Goal: Navigation & Orientation: Find specific page/section

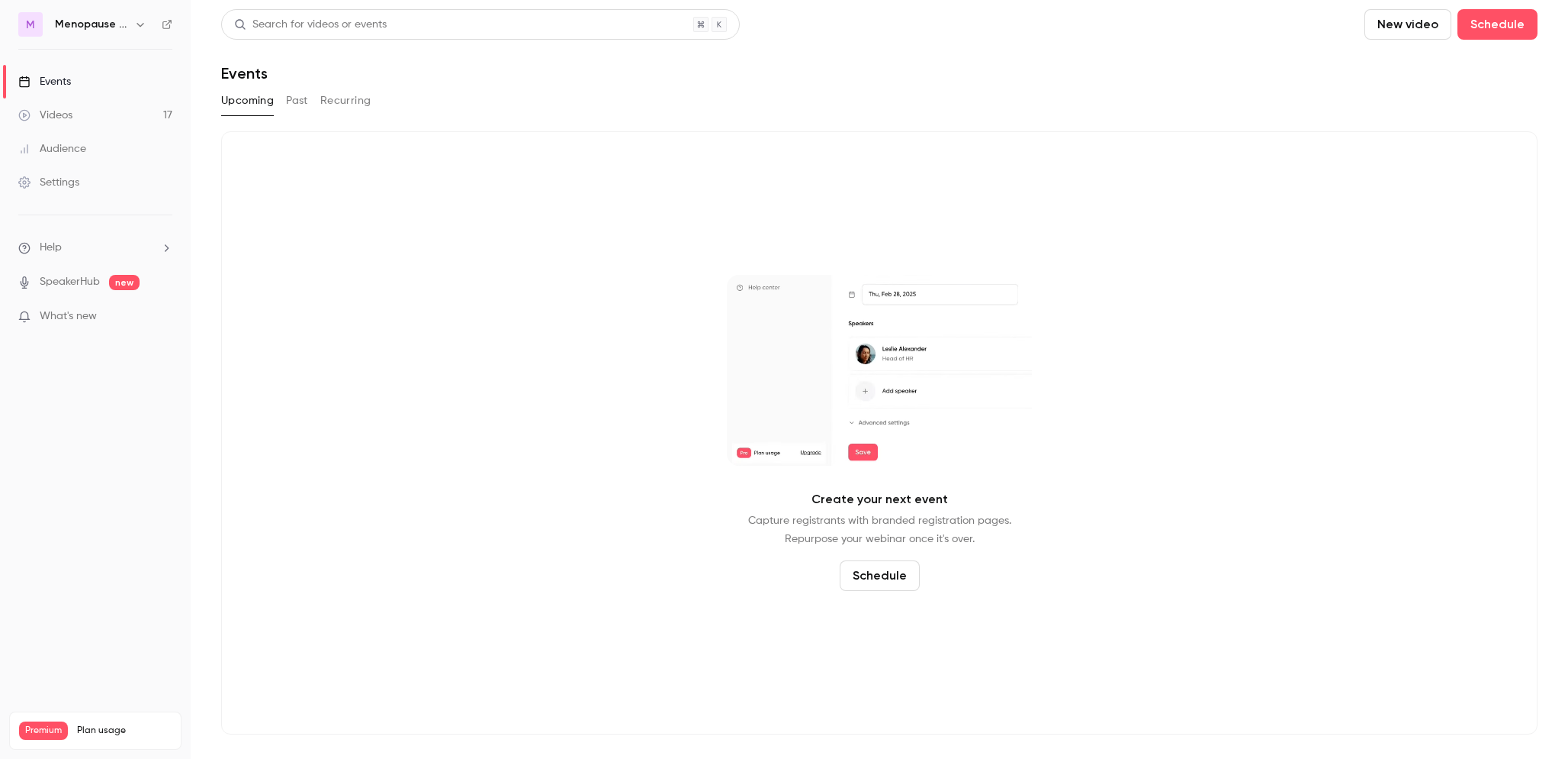
click at [141, 25] on icon "button" at bounding box center [140, 25] width 7 height 3
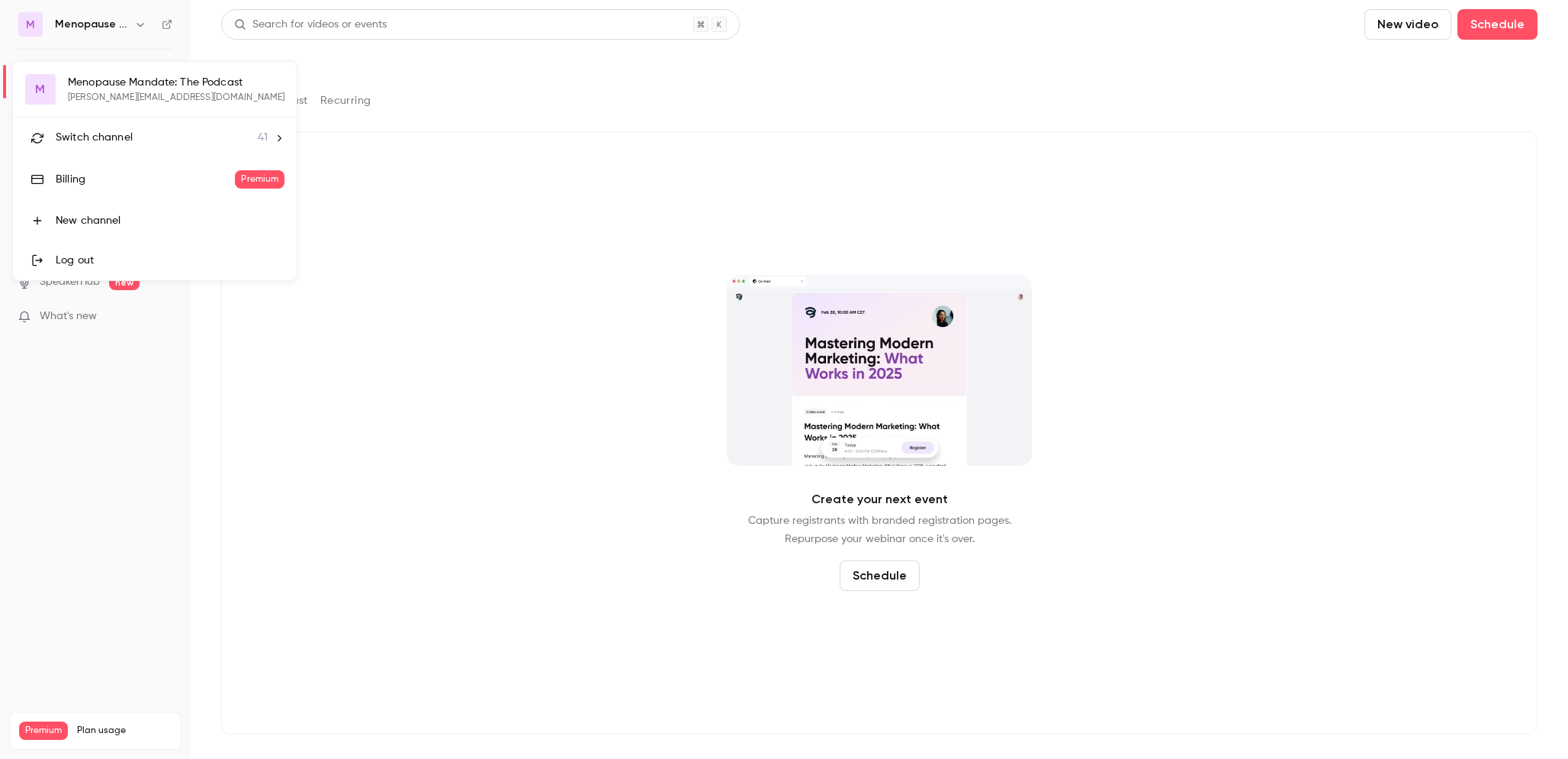
click at [115, 141] on span "Switch channel" at bounding box center [94, 138] width 77 height 16
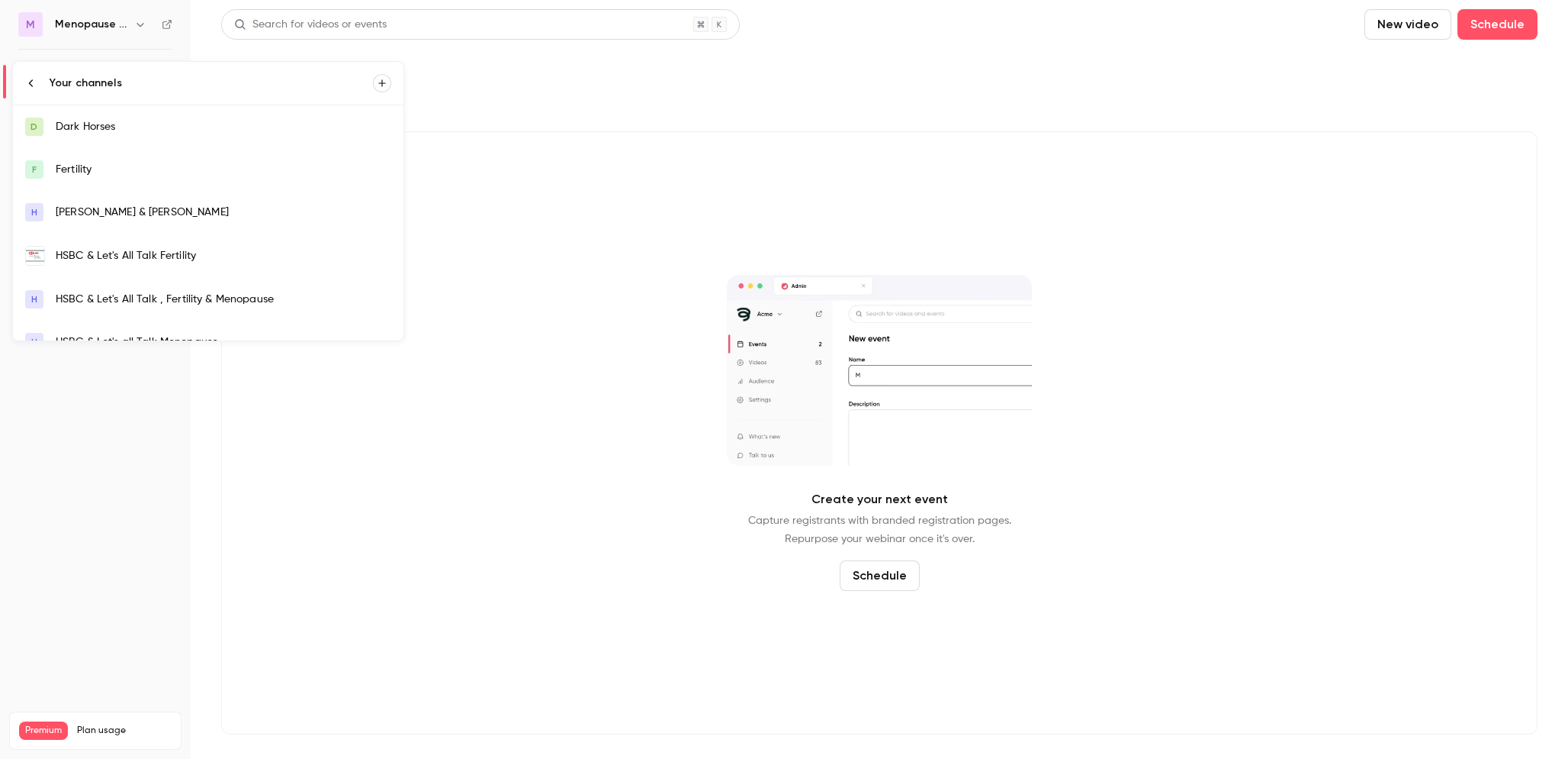
click at [106, 254] on div "HSBC & Let's All Talk Fertility" at bounding box center [224, 256] width 336 height 15
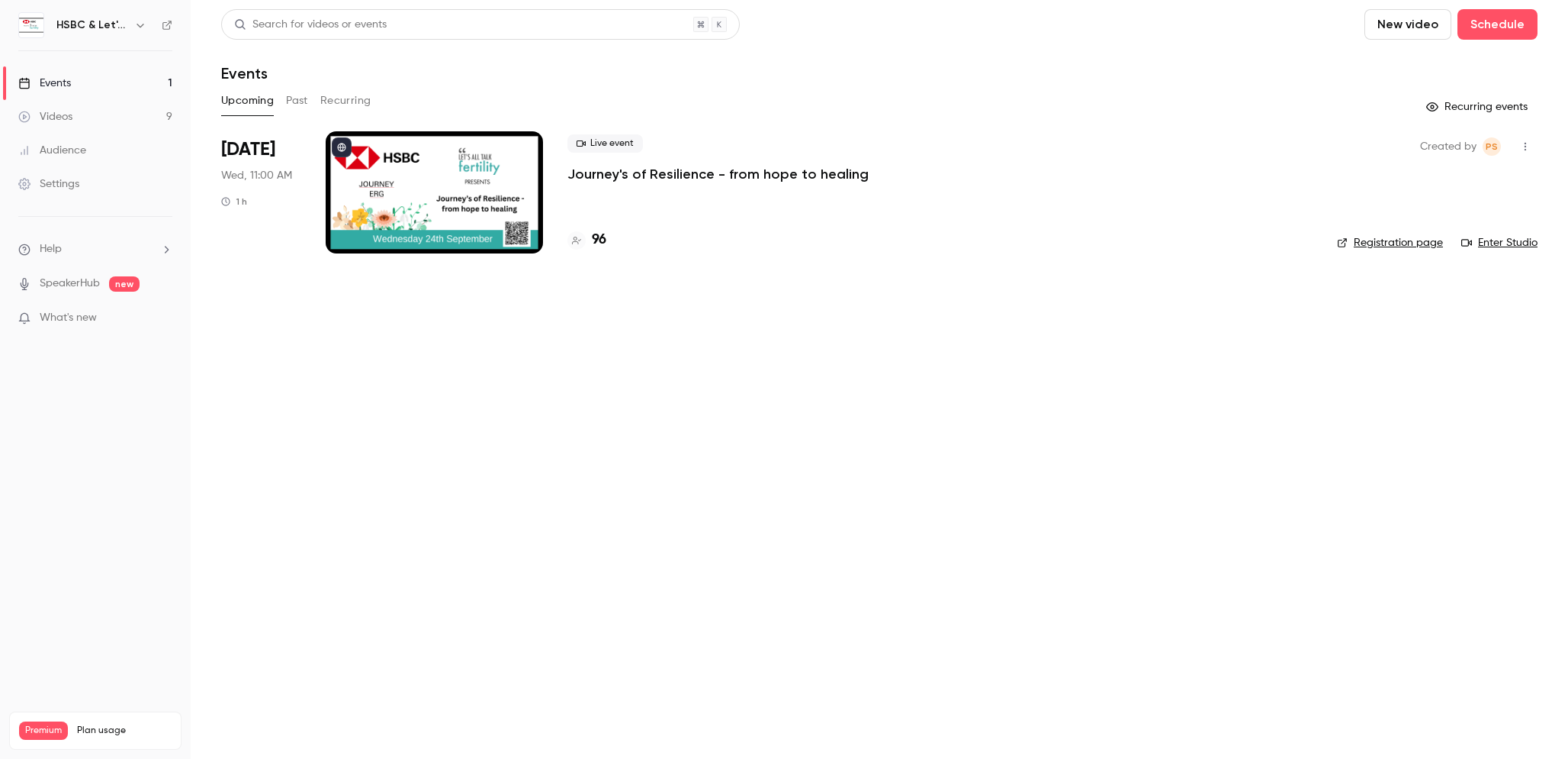
click at [1515, 242] on link "Enter Studio" at bounding box center [1499, 243] width 76 height 15
